Goal: Task Accomplishment & Management: Manage account settings

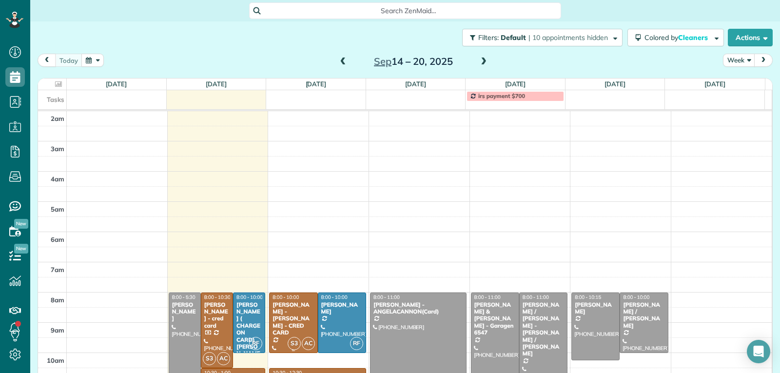
scroll to position [152, 0]
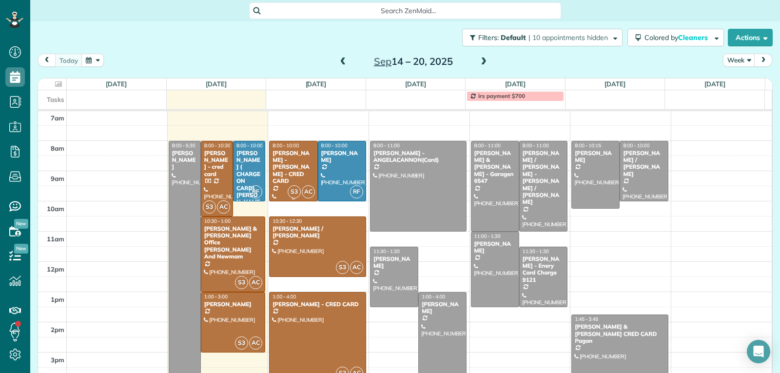
click at [286, 174] on div at bounding box center [293, 171] width 47 height 60
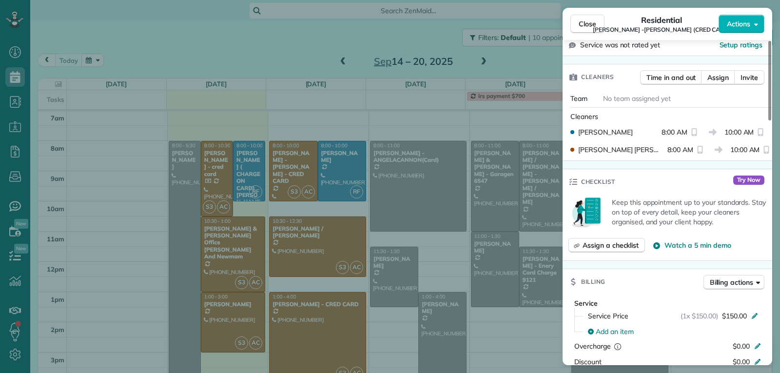
scroll to position [392, 0]
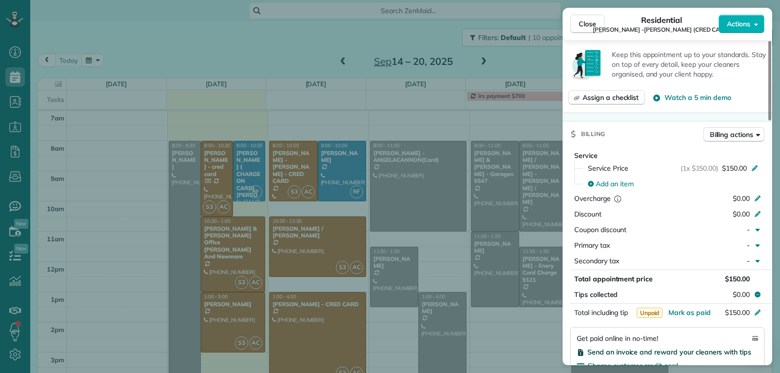
click at [657, 348] on span "Send an invoice and reward your cleaners with tips" at bounding box center [670, 352] width 164 height 9
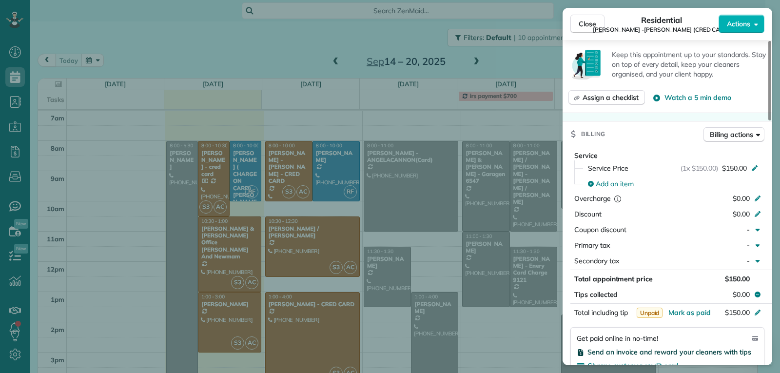
click at [607, 341] on div at bounding box center [390, 186] width 780 height 373
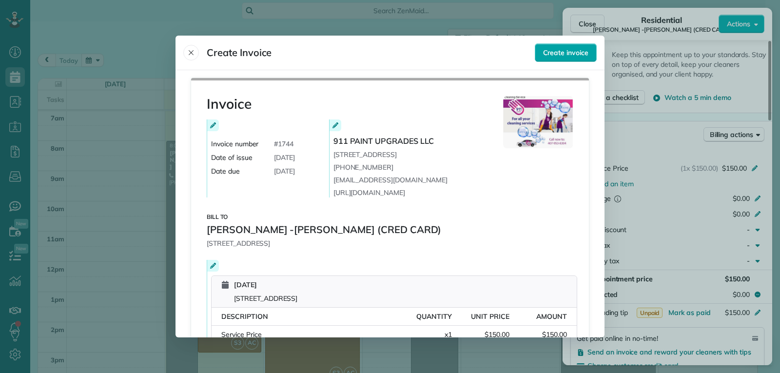
click at [559, 55] on span "Create invoice" at bounding box center [565, 53] width 45 height 10
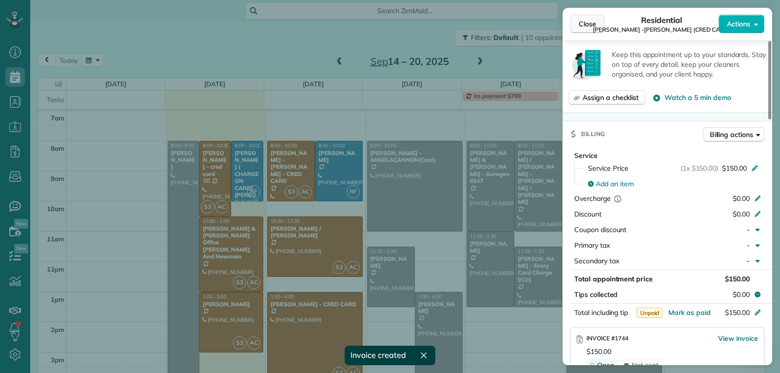
click at [586, 24] on span "Close" at bounding box center [588, 24] width 18 height 10
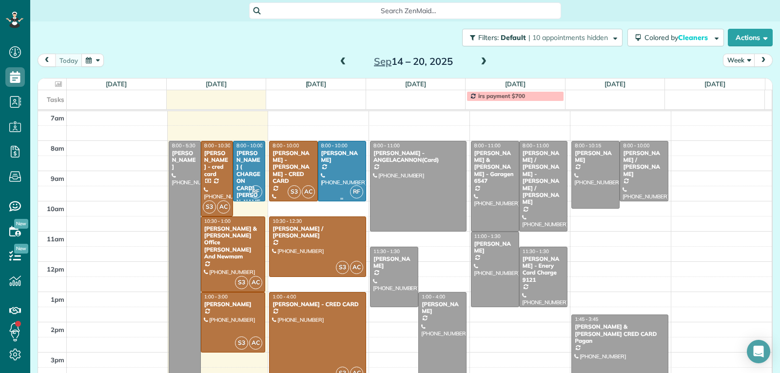
click at [334, 166] on div at bounding box center [341, 171] width 47 height 60
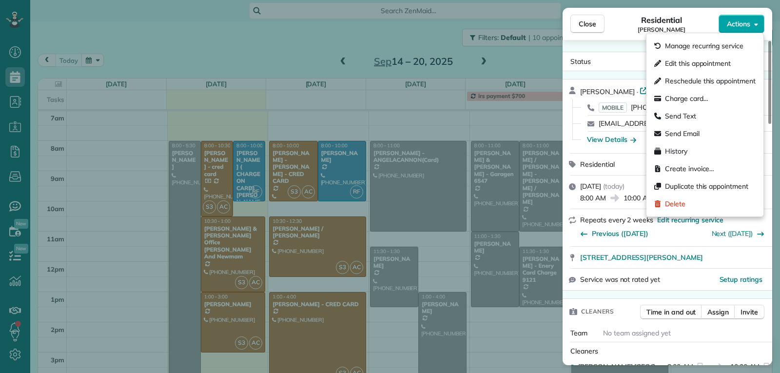
click at [731, 26] on span "Actions" at bounding box center [738, 24] width 23 height 10
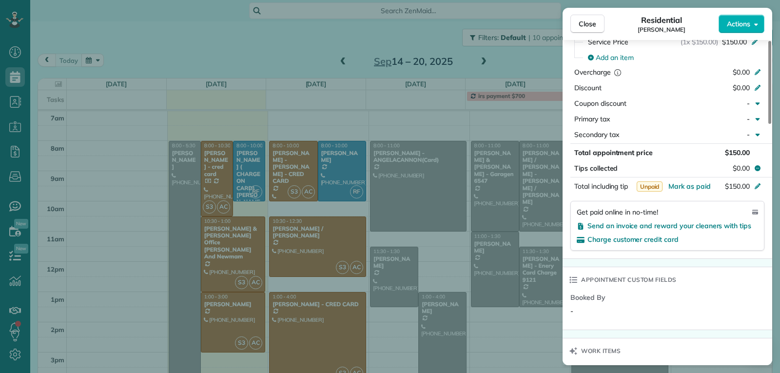
scroll to position [491, 0]
click at [607, 227] on span "Send an invoice and reward your cleaners with tips" at bounding box center [670, 226] width 164 height 9
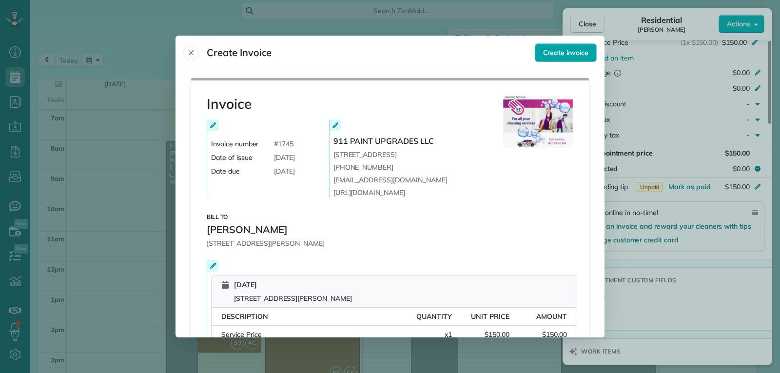
click at [545, 52] on span "Create invoice" at bounding box center [565, 53] width 45 height 10
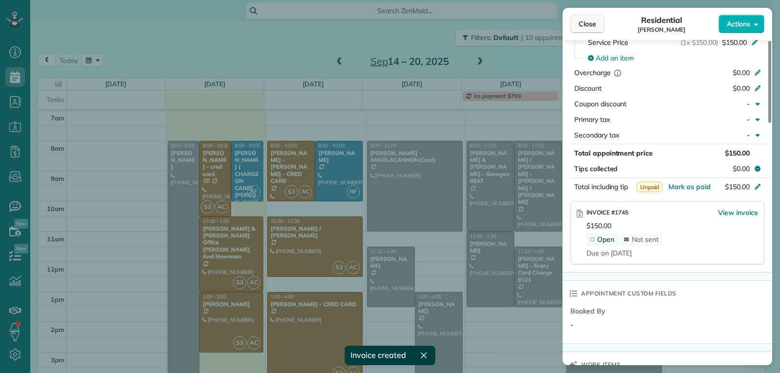
click at [576, 22] on button "Close" at bounding box center [588, 24] width 34 height 19
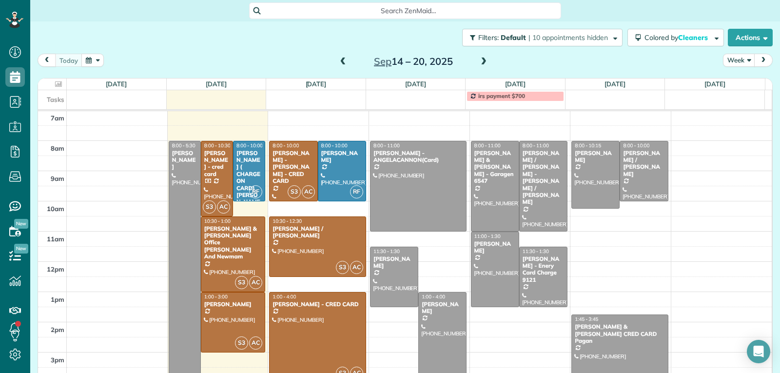
click at [311, 339] on div at bounding box center [318, 338] width 96 height 90
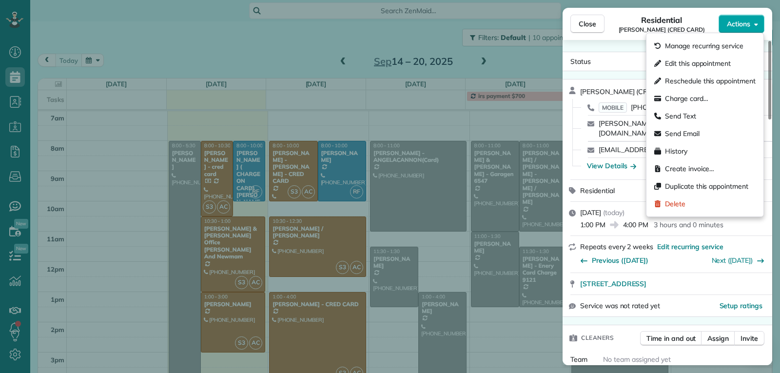
click at [744, 18] on button "Actions" at bounding box center [742, 24] width 46 height 19
click at [676, 302] on div "Service was not rated yet Setup ratings" at bounding box center [668, 305] width 210 height 21
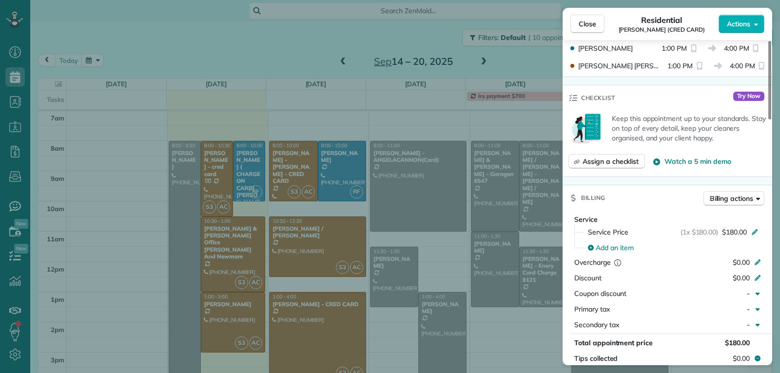
scroll to position [493, 0]
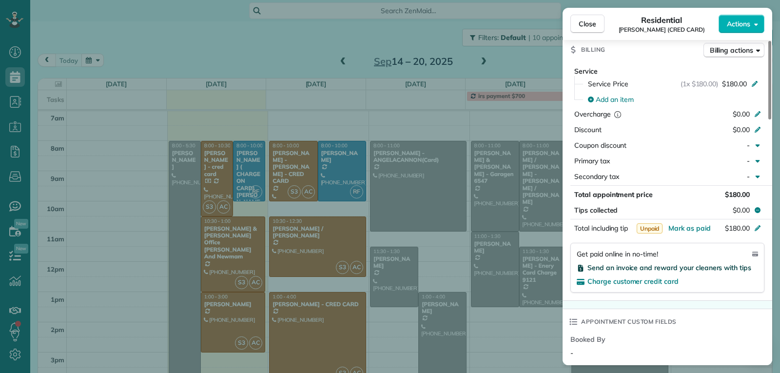
click at [638, 263] on span "Send an invoice and reward your cleaners with tips" at bounding box center [670, 267] width 164 height 9
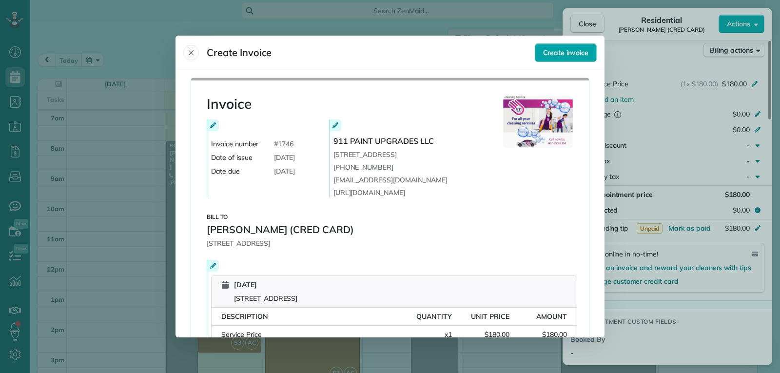
click at [555, 48] on span "Create invoice" at bounding box center [565, 53] width 45 height 10
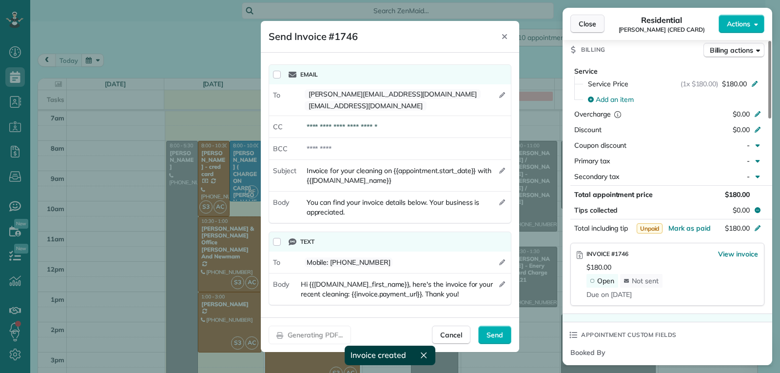
click at [588, 23] on div at bounding box center [390, 186] width 780 height 373
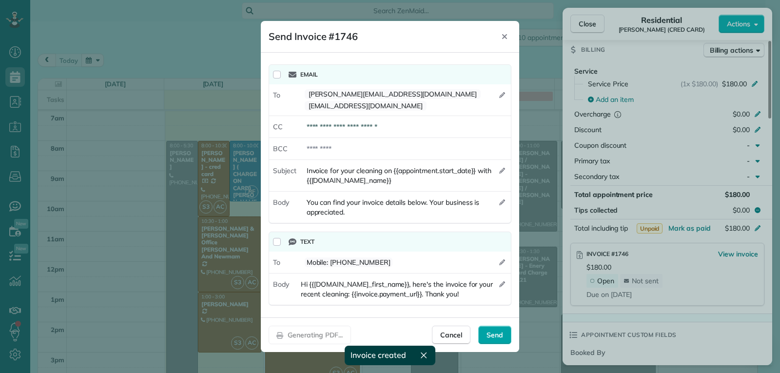
drag, startPoint x: 495, startPoint y: 326, endPoint x: 617, endPoint y: 128, distance: 232.4
click at [496, 330] on span "Send" at bounding box center [495, 335] width 17 height 10
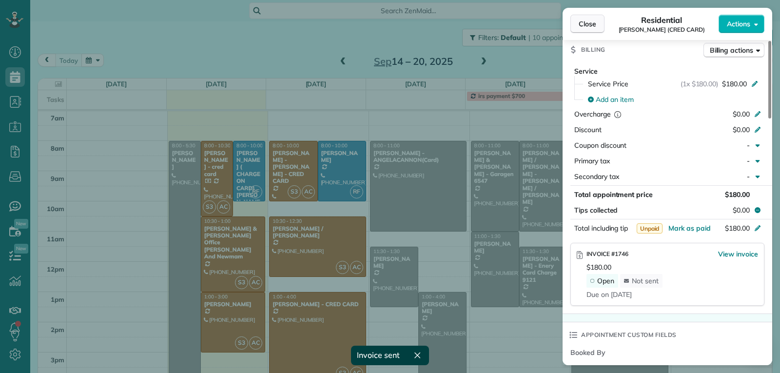
click at [590, 24] on span "Close" at bounding box center [588, 24] width 18 height 10
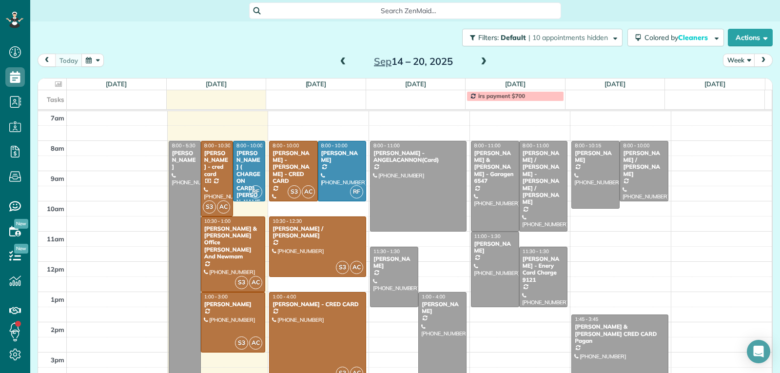
click at [338, 64] on span at bounding box center [343, 62] width 11 height 9
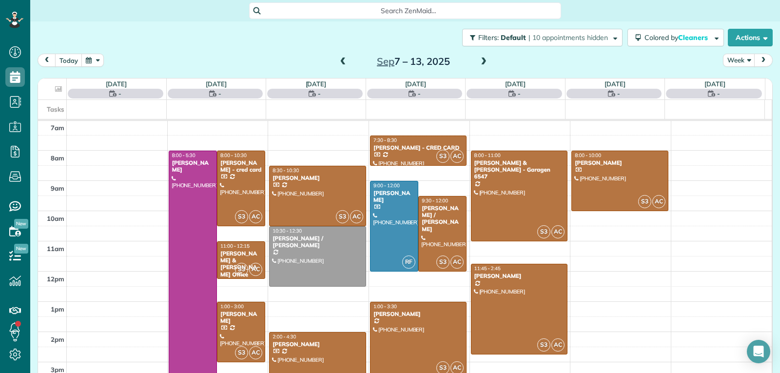
click at [482, 62] on span at bounding box center [483, 62] width 11 height 9
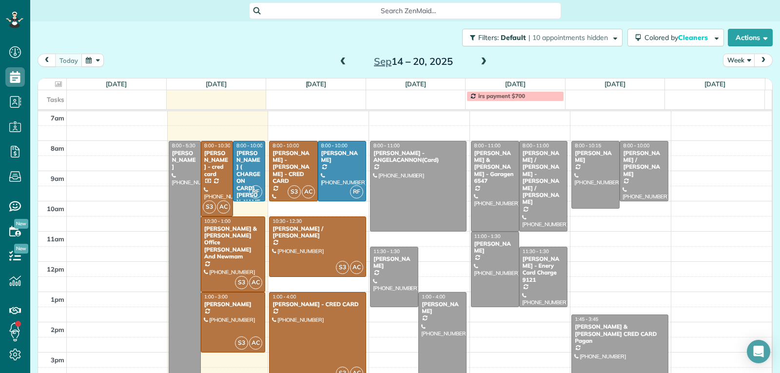
click at [482, 62] on span at bounding box center [483, 62] width 11 height 9
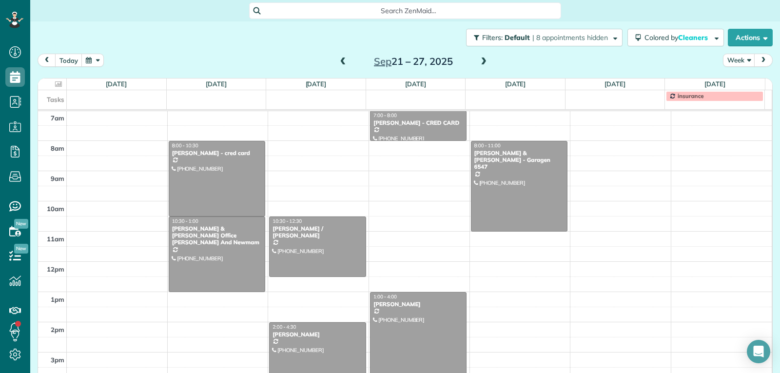
click at [338, 63] on span at bounding box center [343, 62] width 11 height 9
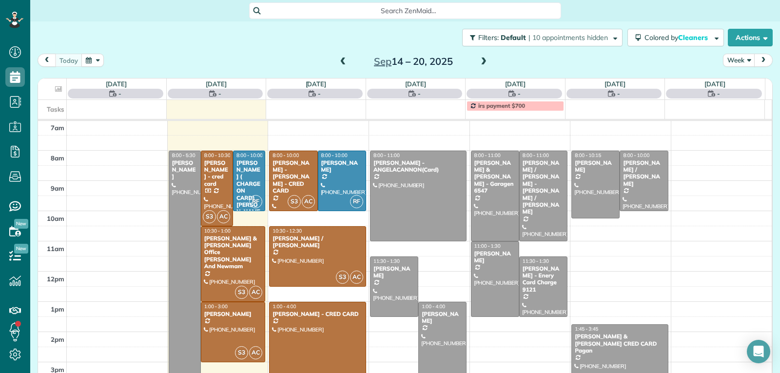
click at [338, 63] on span at bounding box center [343, 62] width 11 height 9
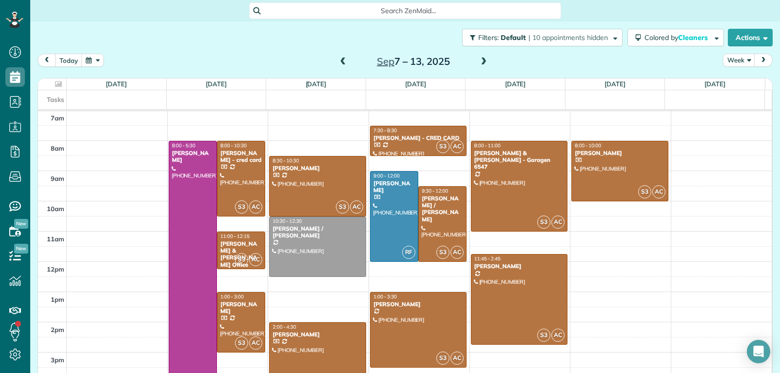
click at [338, 63] on span at bounding box center [343, 62] width 11 height 9
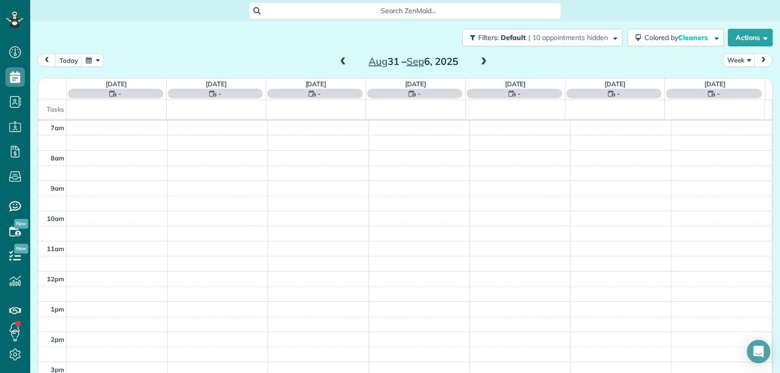
click at [338, 63] on span at bounding box center [343, 62] width 11 height 9
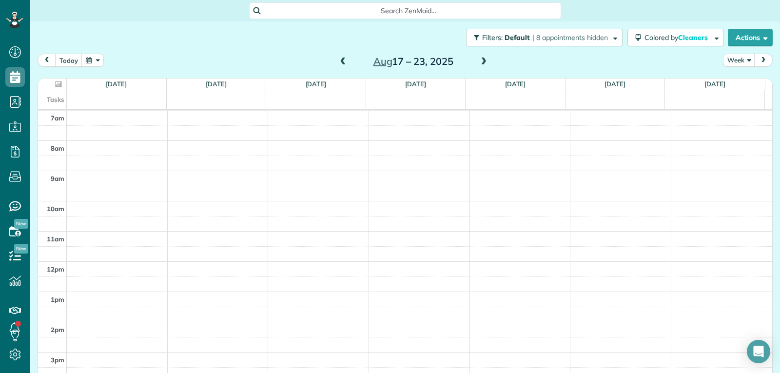
click at [338, 61] on span at bounding box center [343, 62] width 11 height 9
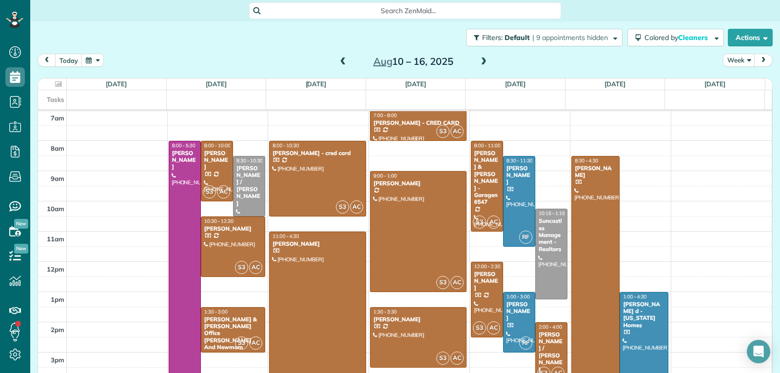
click at [484, 63] on span at bounding box center [483, 62] width 11 height 9
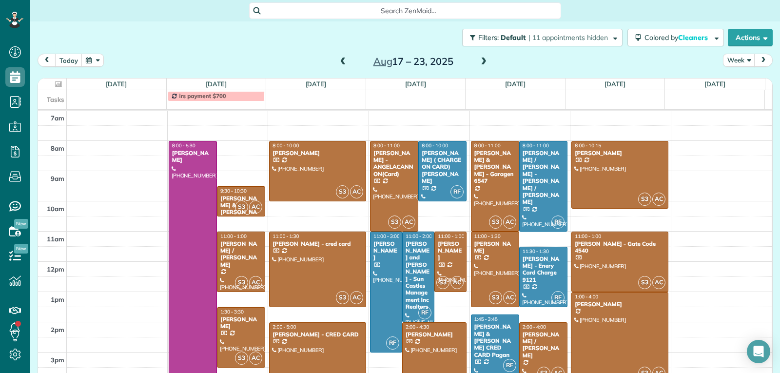
click at [406, 281] on div "[PERSON_NAME] and [PERSON_NAME] - Sun Castles Management Inc Realtors" at bounding box center [418, 275] width 26 height 70
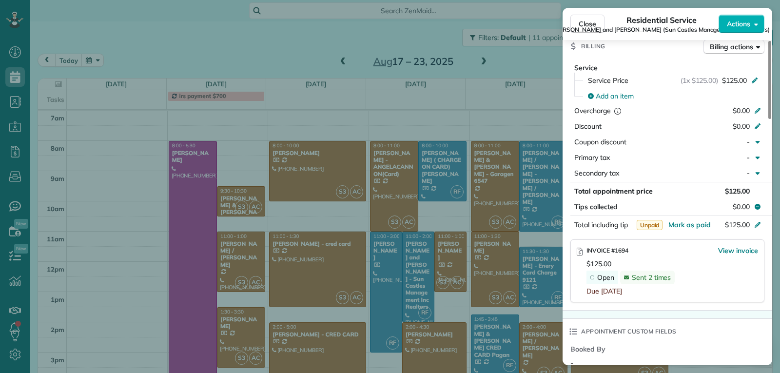
scroll to position [491, 0]
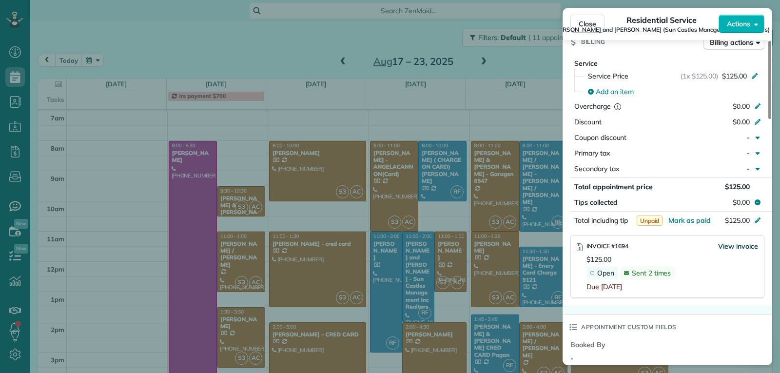
click at [733, 246] on span "View invoice" at bounding box center [738, 246] width 40 height 10
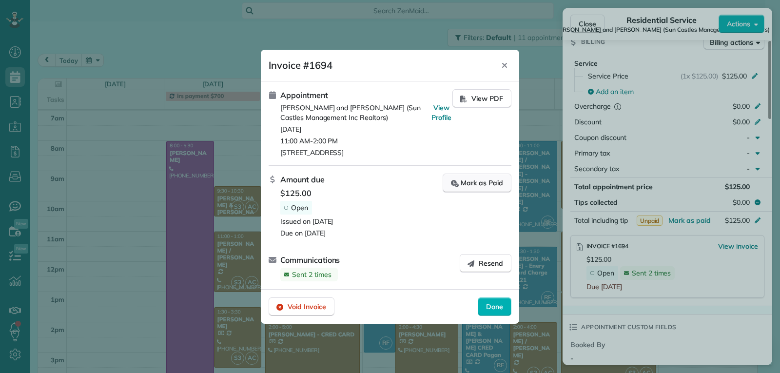
click at [470, 184] on div "Mark as Paid" at bounding box center [477, 183] width 52 height 10
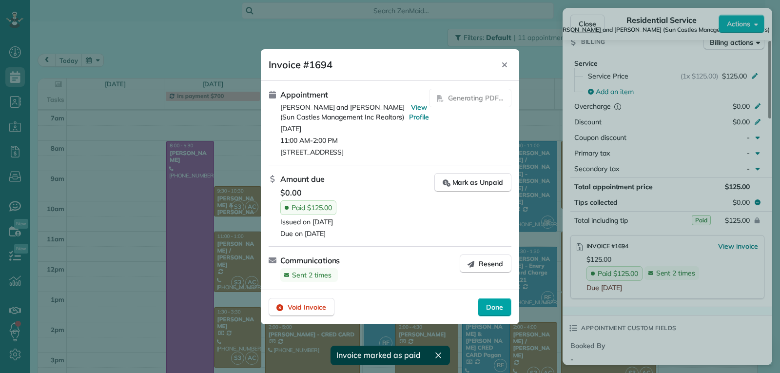
click at [499, 308] on span "Done" at bounding box center [494, 307] width 17 height 10
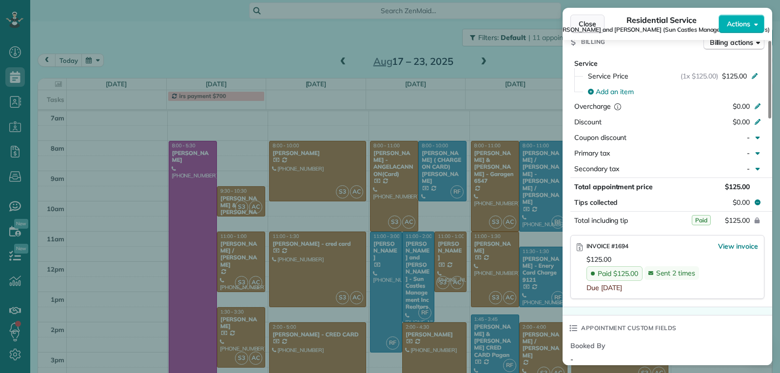
click at [594, 23] on span "Close" at bounding box center [588, 24] width 18 height 10
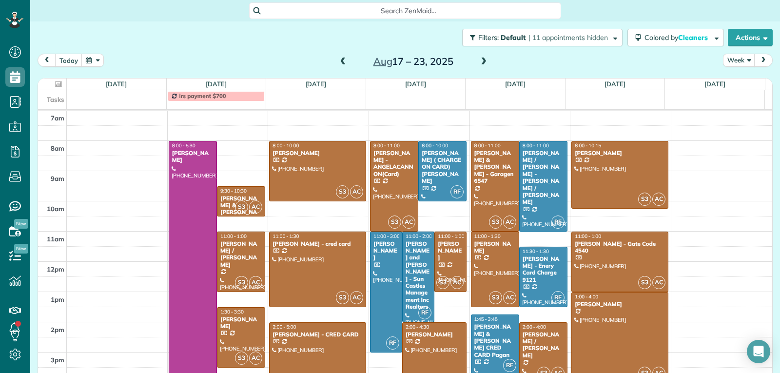
click at [338, 60] on span at bounding box center [343, 62] width 11 height 9
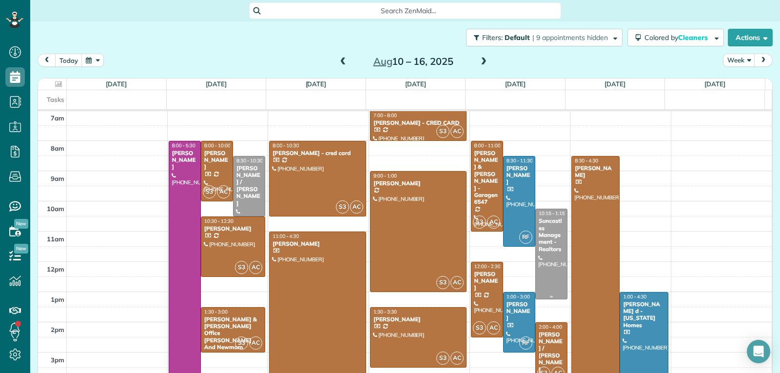
click at [542, 252] on div "Suncastles Management - Realtors" at bounding box center [551, 235] width 26 height 35
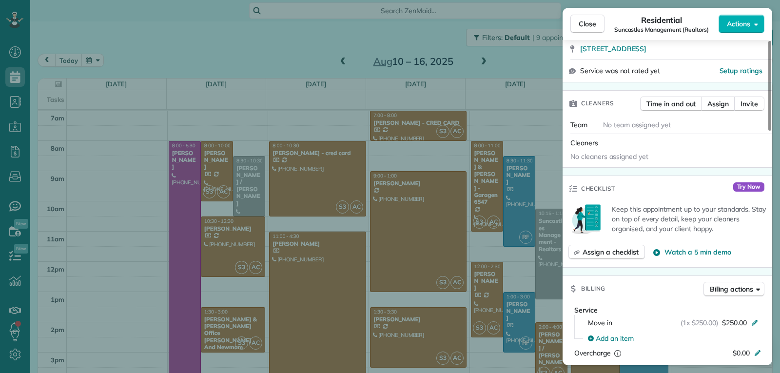
scroll to position [392, 0]
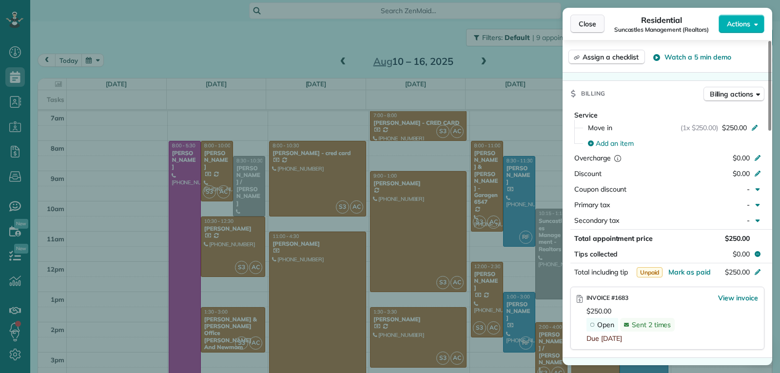
click at [585, 24] on span "Close" at bounding box center [588, 24] width 18 height 10
